Goal: Transaction & Acquisition: Purchase product/service

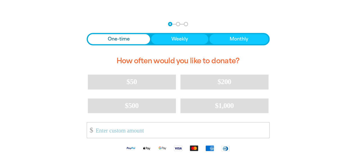
scroll to position [104, 0]
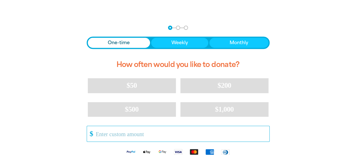
click at [116, 136] on input "Other Amount" at bounding box center [180, 133] width 177 height 15
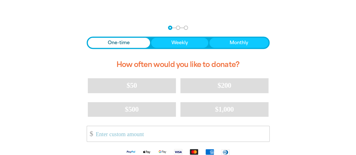
click at [106, 61] on h2 "How often would you like to donate?" at bounding box center [178, 65] width 183 height 18
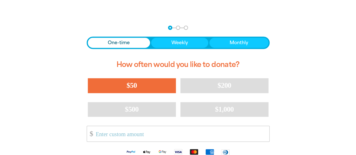
click at [124, 81] on button "$50" at bounding box center [132, 85] width 88 height 15
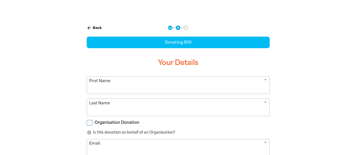
scroll to position [119, 0]
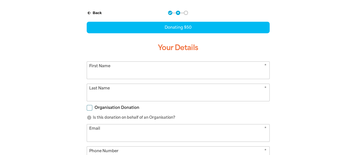
select select "AU"
click at [123, 73] on input "First Name" at bounding box center [178, 70] width 182 height 17
type input "[GEOGRAPHIC_DATA]"
type input "[DEMOGRAPHIC_DATA]"
type input "[EMAIL_ADDRESS][DOMAIN_NAME]"
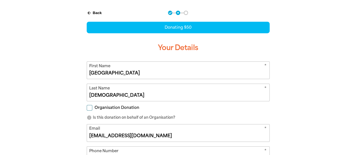
type input "0411 401 690"
type input "[STREET_ADDRESS]"
click at [88, 106] on input "Organisation Donation" at bounding box center [90, 108] width 6 height 6
checkbox input "true"
select select "AU"
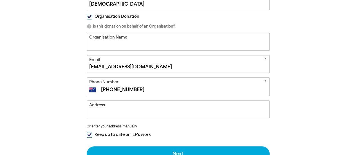
scroll to position [215, 0]
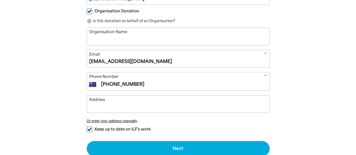
click at [161, 39] on input "Organisation Name" at bounding box center [178, 36] width 182 height 17
type input "[GEOGRAPHIC_DATA]"
click at [153, 61] on input "[EMAIL_ADDRESS][DOMAIN_NAME]" at bounding box center [178, 58] width 182 height 17
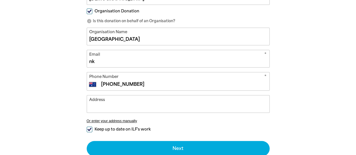
type input "n"
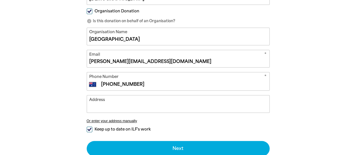
type input "[PERSON_NAME][EMAIL_ADDRESS][DOMAIN_NAME]"
click at [114, 106] on input "Address" at bounding box center [178, 103] width 182 height 17
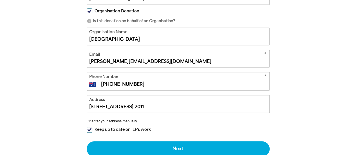
click at [137, 105] on input "[STREET_ADDRESS] 2011" at bounding box center [178, 103] width 182 height 17
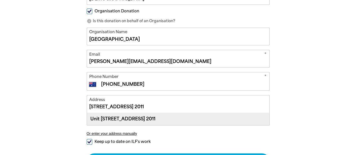
click at [210, 117] on div "Unit [STREET_ADDRESS] 2011" at bounding box center [178, 119] width 182 height 12
type input "Unit [STREET_ADDRESS] 2011"
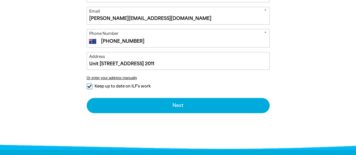
scroll to position [286, 0]
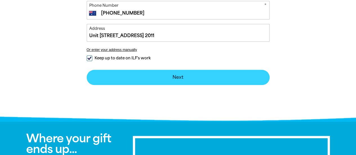
click at [176, 77] on button "Next chevron_right" at bounding box center [178, 77] width 183 height 15
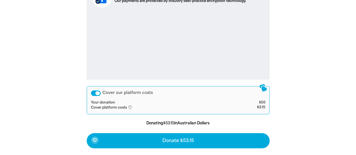
scroll to position [296, 0]
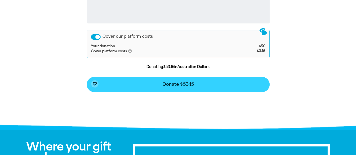
click at [198, 84] on button "favorite_border Donate $53.15" at bounding box center [178, 84] width 183 height 15
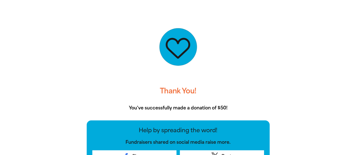
scroll to position [178, 0]
